Goal: Navigation & Orientation: Understand site structure

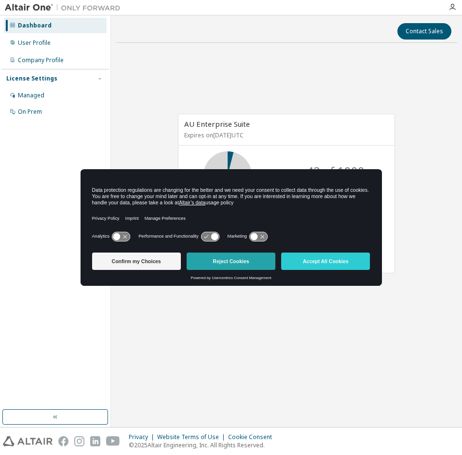
click at [221, 262] on button "Reject Cookies" at bounding box center [231, 261] width 89 height 17
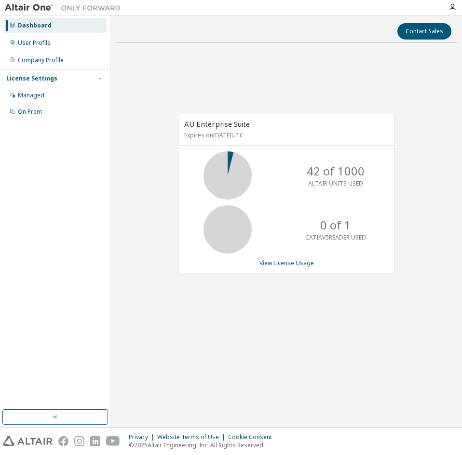
click at [238, 85] on div "AU Enterprise Suite Expires on [DATE] UTC 42 of 1000 ALTAIR UNITS USED 0 of 1 C…" at bounding box center [286, 199] width 341 height 296
click at [45, 44] on div "User Profile" at bounding box center [34, 43] width 33 height 8
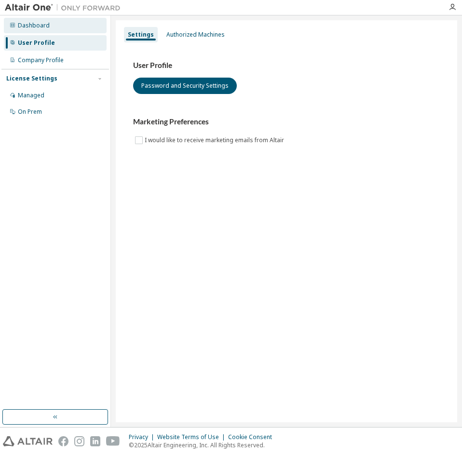
click at [48, 31] on div "Dashboard" at bounding box center [55, 25] width 103 height 15
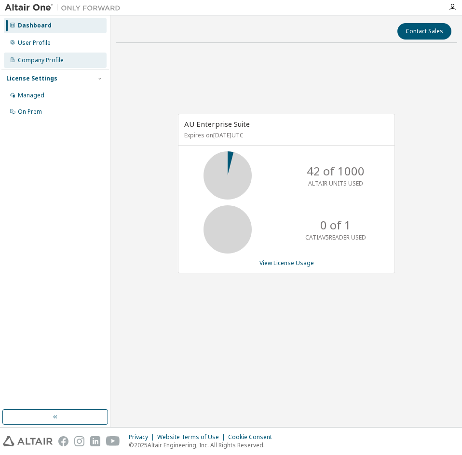
click at [52, 64] on div "Company Profile" at bounding box center [55, 60] width 103 height 15
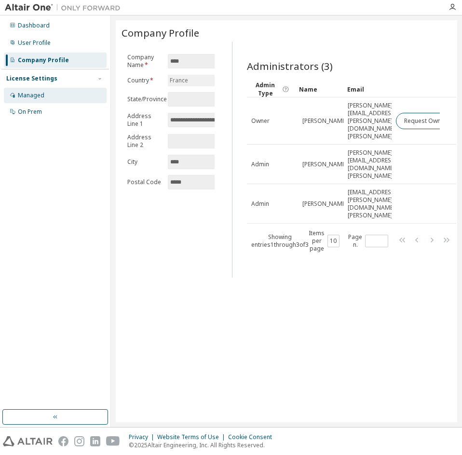
click at [51, 95] on div "Managed" at bounding box center [55, 95] width 103 height 15
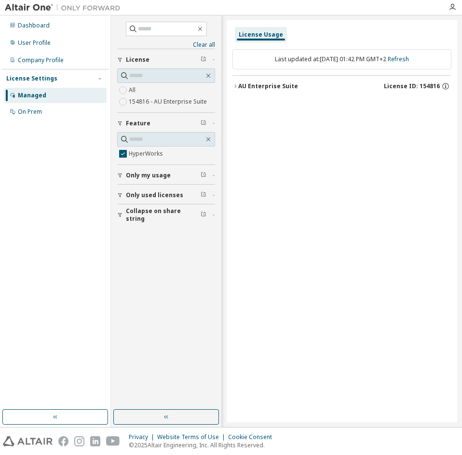
click at [281, 90] on div "AU Enterprise Suite" at bounding box center [268, 86] width 60 height 8
click at [276, 97] on div "HyperWorks" at bounding box center [284, 106] width 87 height 23
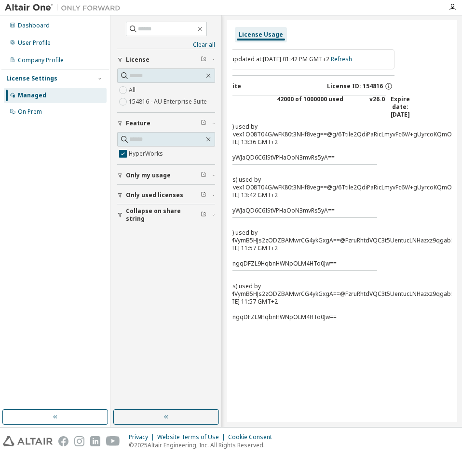
drag, startPoint x: 314, startPoint y: 117, endPoint x: 346, endPoint y: 116, distance: 31.8
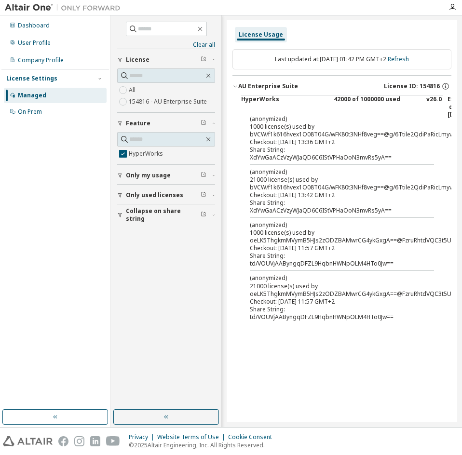
drag, startPoint x: 366, startPoint y: 121, endPoint x: 292, endPoint y: 118, distance: 74.3
